Goal: Transaction & Acquisition: Subscribe to service/newsletter

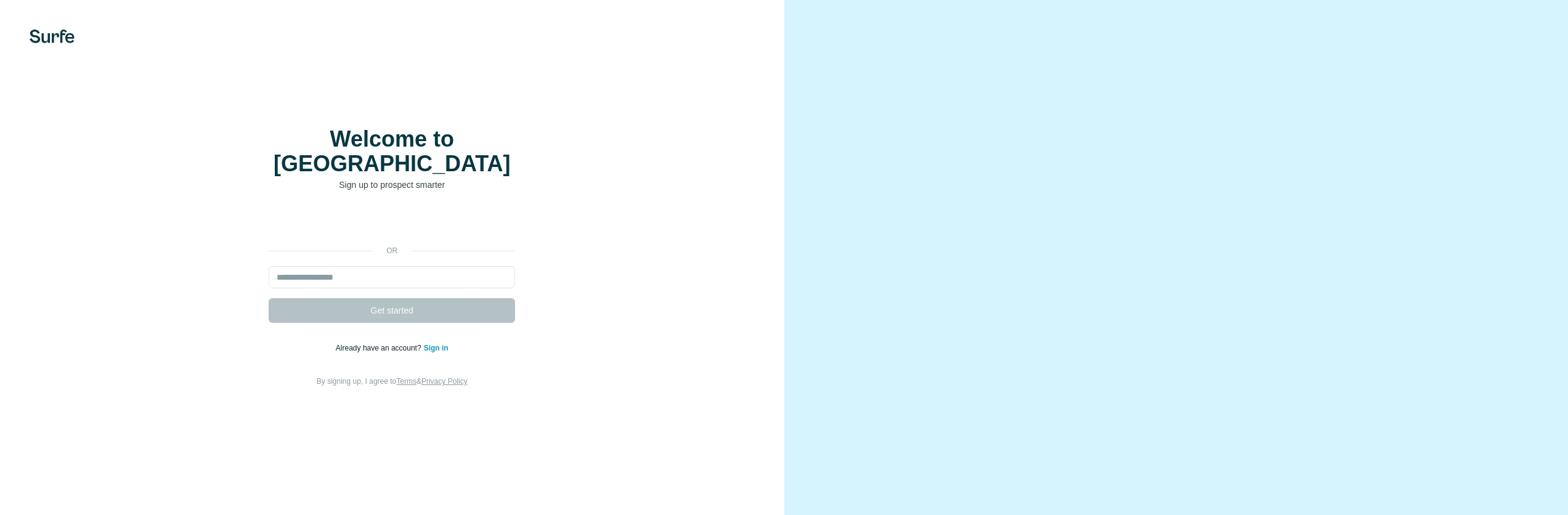
click at [57, 36] on img at bounding box center [52, 37] width 45 height 14
click at [54, 48] on div "Welcome to Surfe Sign up to prospect smarter or Get started Already have an acc…" at bounding box center [392, 258] width 784 height 515
click at [38, 38] on img at bounding box center [52, 37] width 45 height 14
